Goal: Task Accomplishment & Management: Manage account settings

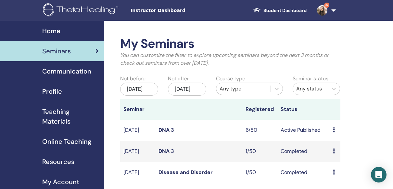
click at [330, 9] on span "9+" at bounding box center [323, 9] width 16 height 5
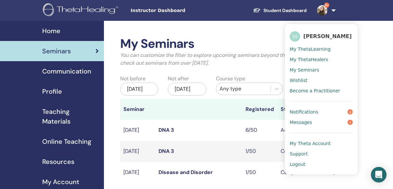
click at [300, 161] on span "Logout" at bounding box center [298, 164] width 16 height 6
click at [298, 162] on span "Logout" at bounding box center [298, 164] width 16 height 6
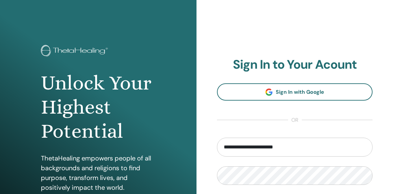
click at [282, 145] on input "**********" at bounding box center [295, 147] width 156 height 19
type input "**********"
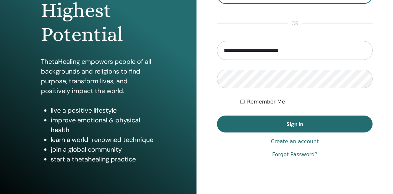
scroll to position [104, 0]
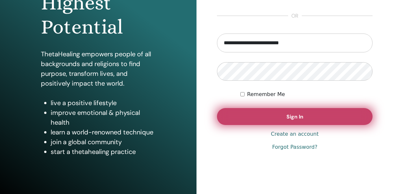
click at [342, 114] on button "Sign In" at bounding box center [295, 116] width 156 height 17
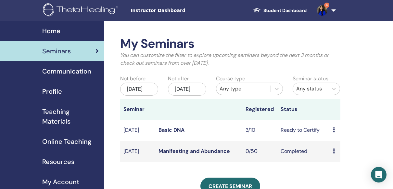
click at [250, 133] on td "3/10" at bounding box center [260, 130] width 35 height 21
click at [335, 132] on icon at bounding box center [334, 129] width 2 height 5
click at [334, 156] on li "Attendees" at bounding box center [341, 160] width 35 height 10
click at [335, 132] on icon at bounding box center [334, 129] width 2 height 5
click at [335, 162] on link "Attendees" at bounding box center [340, 160] width 25 height 7
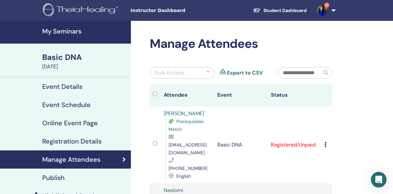
click at [324, 135] on td "Cancel Registration Do not auto-certify Mark as Paid Mark as Unpaid Mark as Abs…" at bounding box center [327, 144] width 11 height 77
click at [327, 141] on div "Cancel Registration Do not auto-certify Mark as Paid Mark as Unpaid Mark as Abs…" at bounding box center [327, 145] width 4 height 8
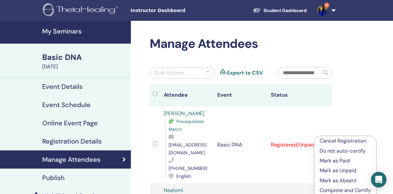
click at [331, 189] on p "Complete and Certify" at bounding box center [345, 190] width 51 height 8
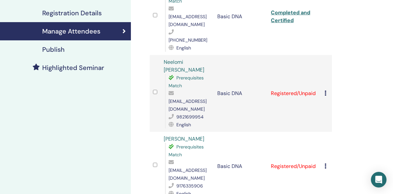
scroll to position [129, 0]
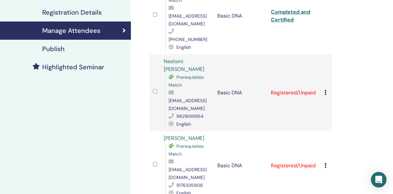
click at [326, 90] on icon at bounding box center [326, 92] width 2 height 5
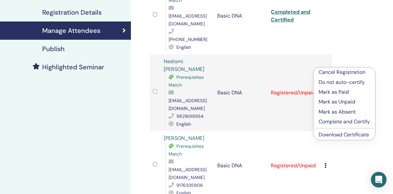
click at [330, 121] on p "Complete and Certify" at bounding box center [344, 122] width 51 height 8
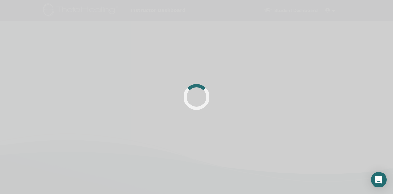
scroll to position [129, 0]
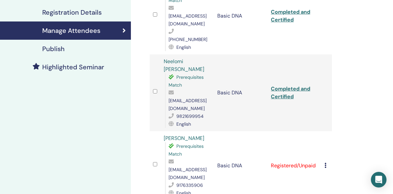
click at [326, 163] on icon at bounding box center [326, 165] width 2 height 5
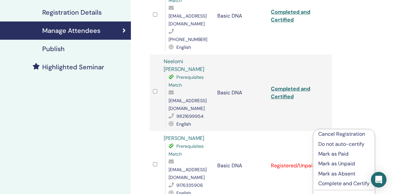
click at [329, 183] on p "Complete and Certify" at bounding box center [344, 183] width 51 height 8
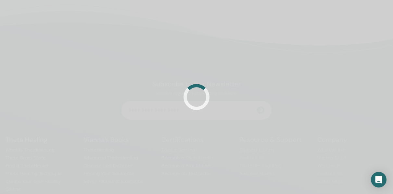
scroll to position [129, 0]
